Goal: Find specific page/section: Find specific page/section

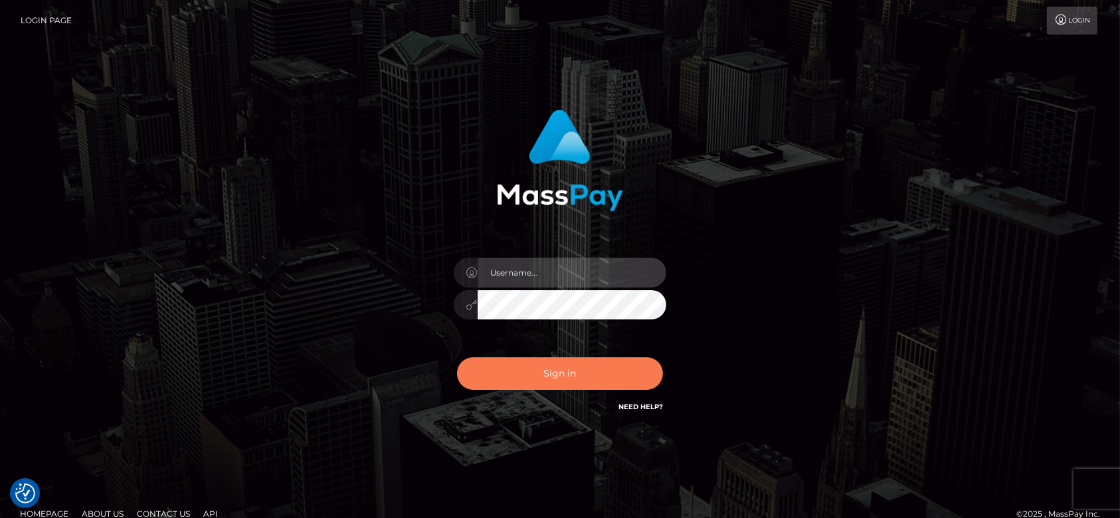
type input "fr.es"
click at [574, 375] on button "Sign in" at bounding box center [560, 373] width 206 height 33
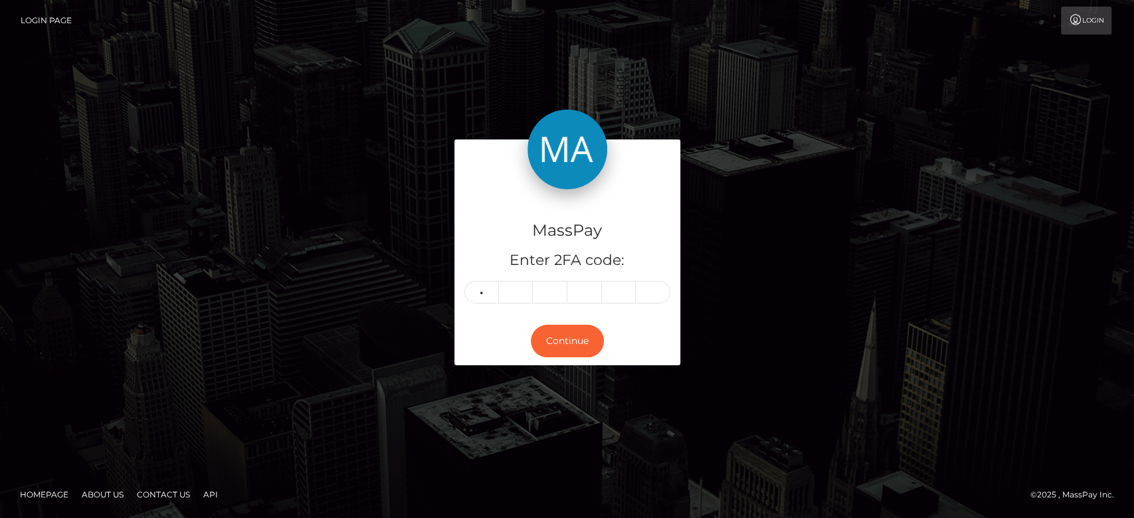
type input "6"
type input "9"
type input "5"
type input "3"
type input "1"
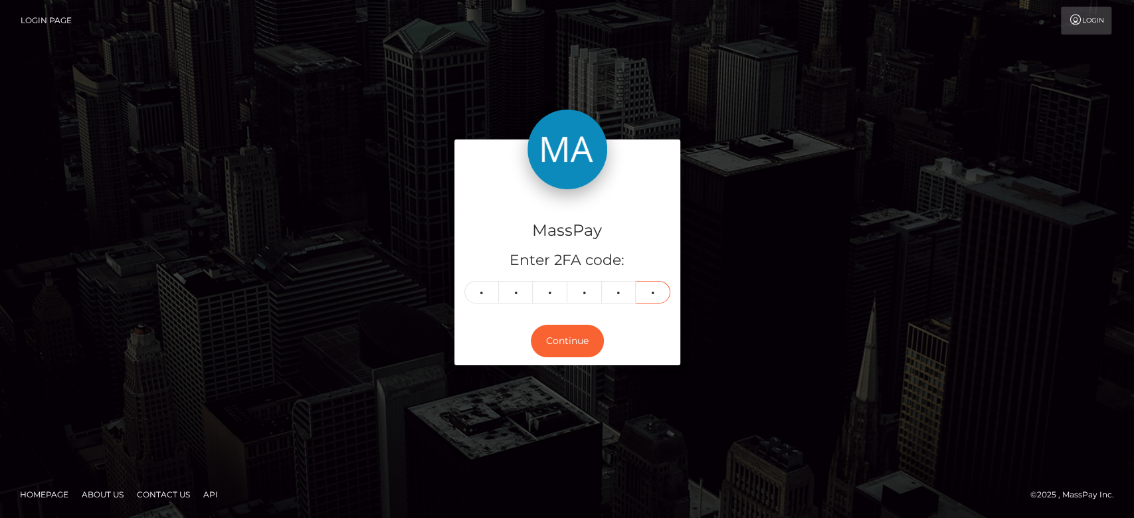
type input "5"
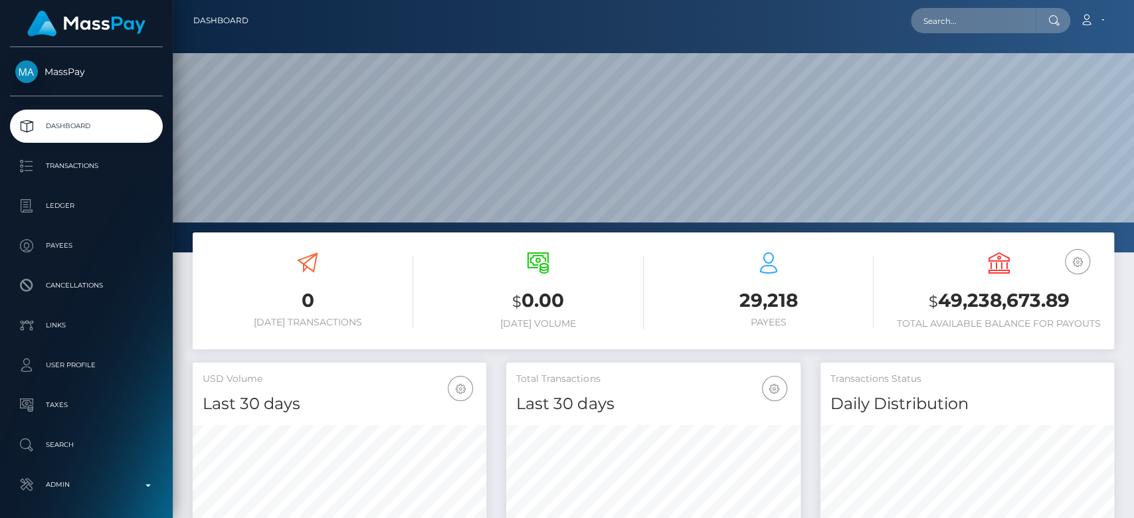
scroll to position [234, 294]
click at [934, 22] on input "text" at bounding box center [973, 20] width 125 height 25
paste input "[EMAIL_ADDRESS][DOMAIN_NAME]"
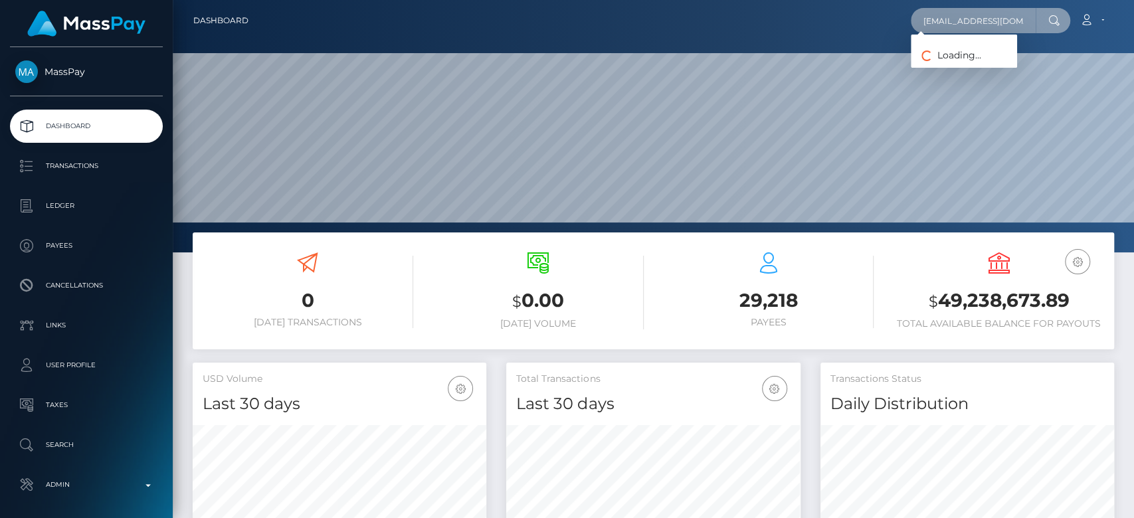
scroll to position [0, 1]
type input "[EMAIL_ADDRESS][DOMAIN_NAME]"
drag, startPoint x: 919, startPoint y: 25, endPoint x: 1132, endPoint y: 14, distance: 213.5
click at [1132, 14] on nav "Dashboard [EMAIL_ADDRESS][DOMAIN_NAME] Loading... Loading..." at bounding box center [653, 20] width 961 height 41
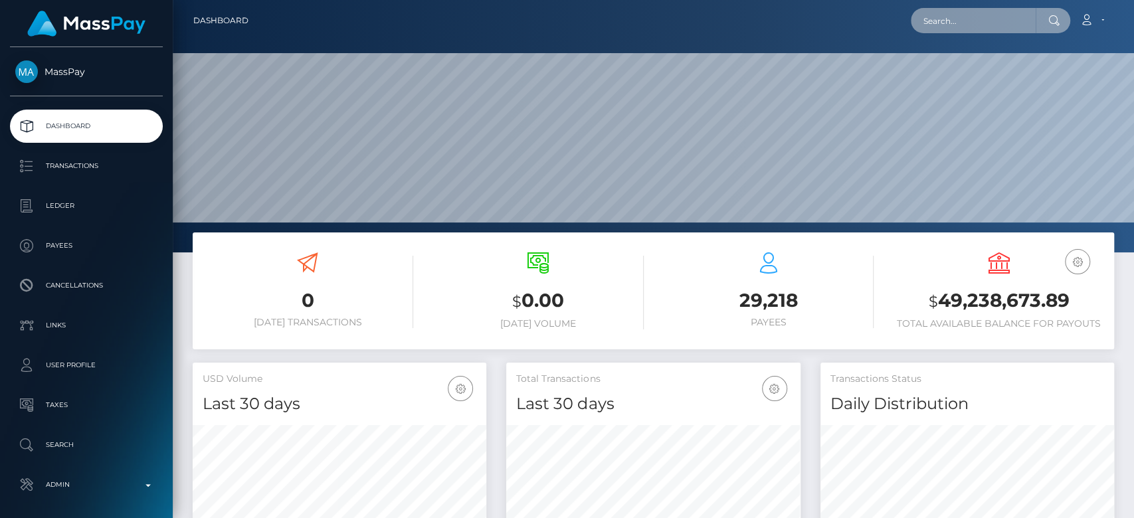
paste input "[EMAIL_ADDRESS][DOMAIN_NAME]"
type input "[EMAIL_ADDRESS][DOMAIN_NAME]"
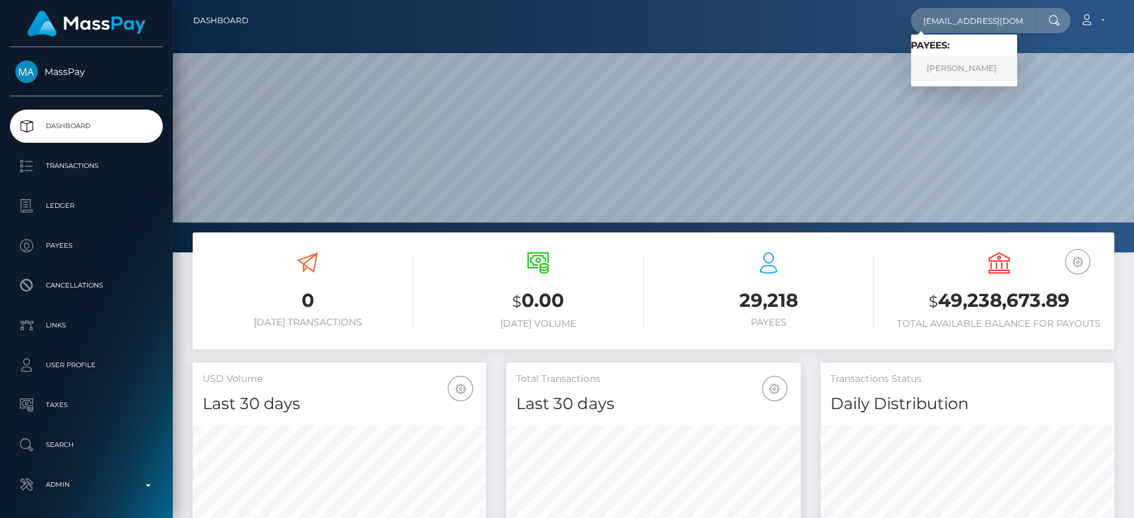
click at [998, 64] on link "[PERSON_NAME]" at bounding box center [964, 68] width 106 height 25
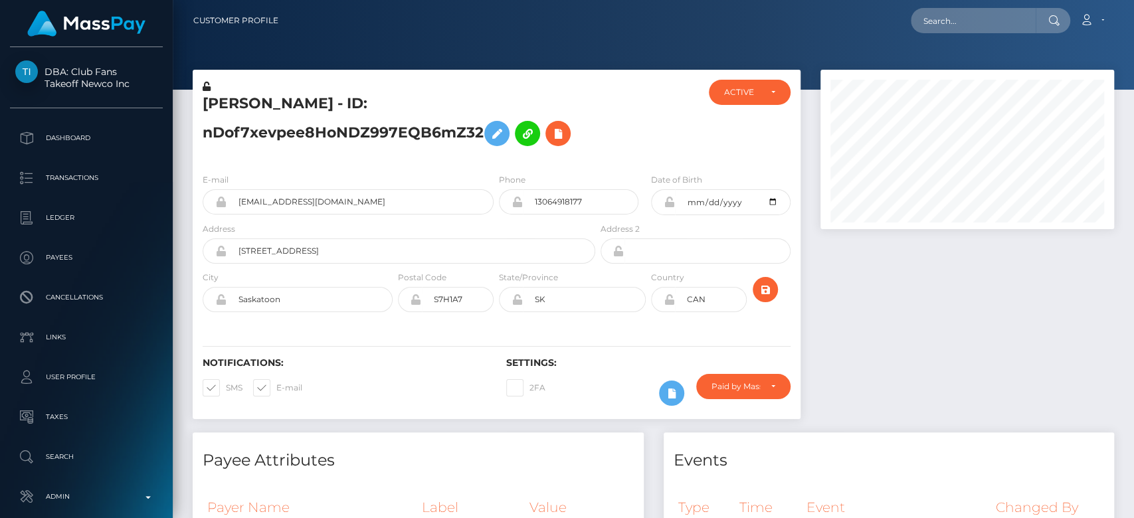
scroll to position [159, 294]
click at [885, 264] on div at bounding box center [966, 251] width 313 height 363
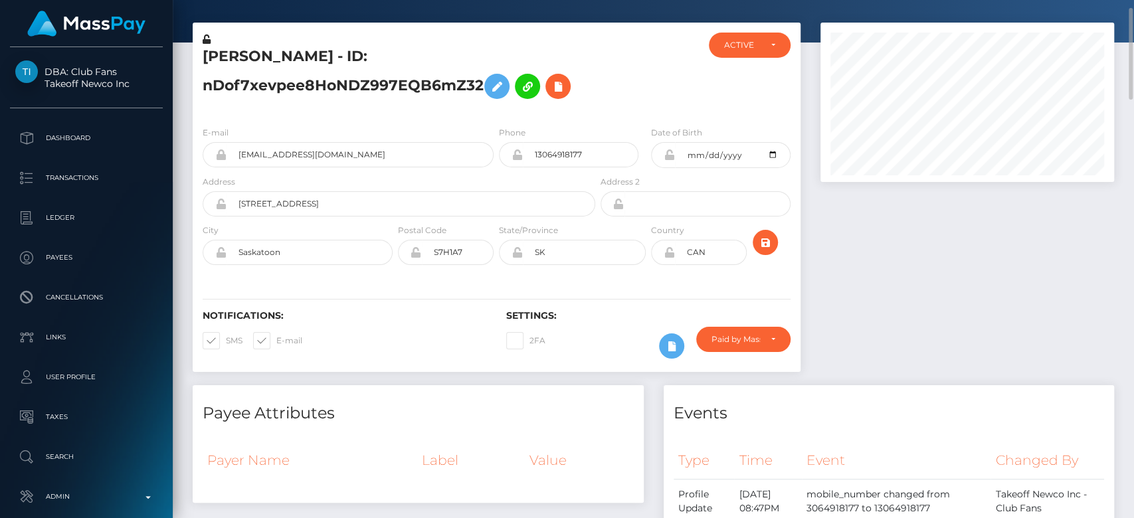
scroll to position [0, 0]
